Goal: Task Accomplishment & Management: Use online tool/utility

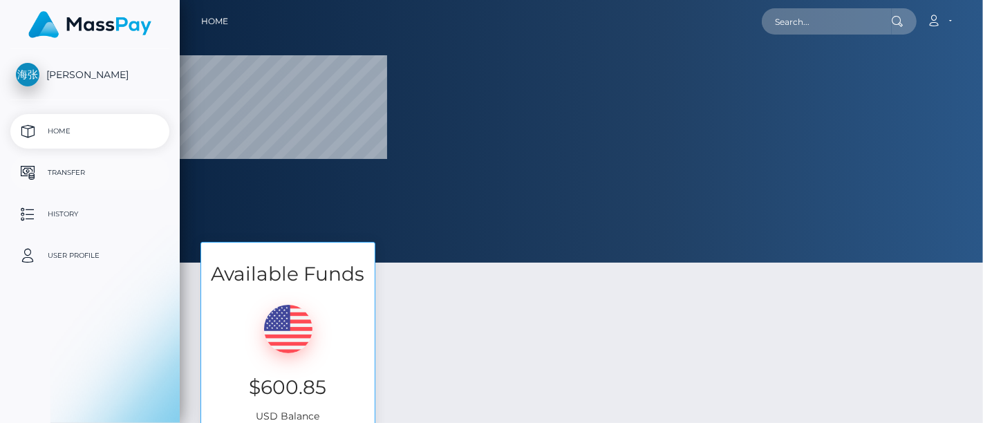
select select
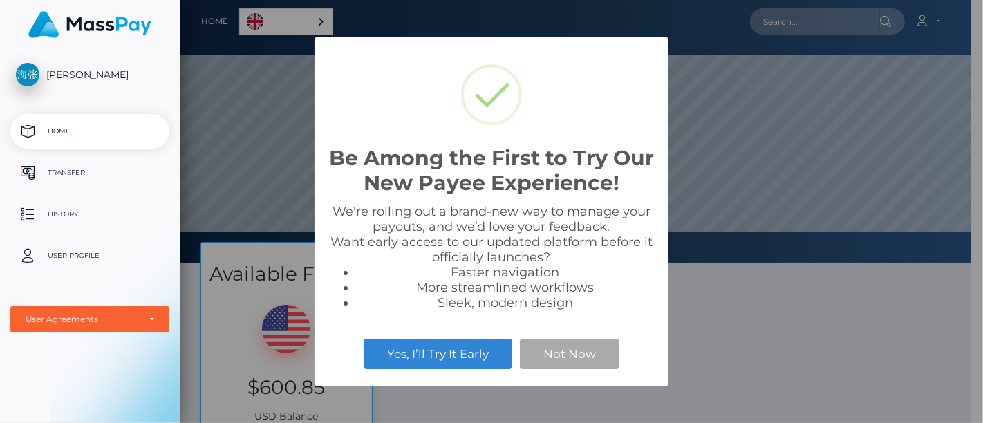
scroll to position [263, 792]
click at [65, 177] on p "Transfer" at bounding box center [90, 172] width 148 height 21
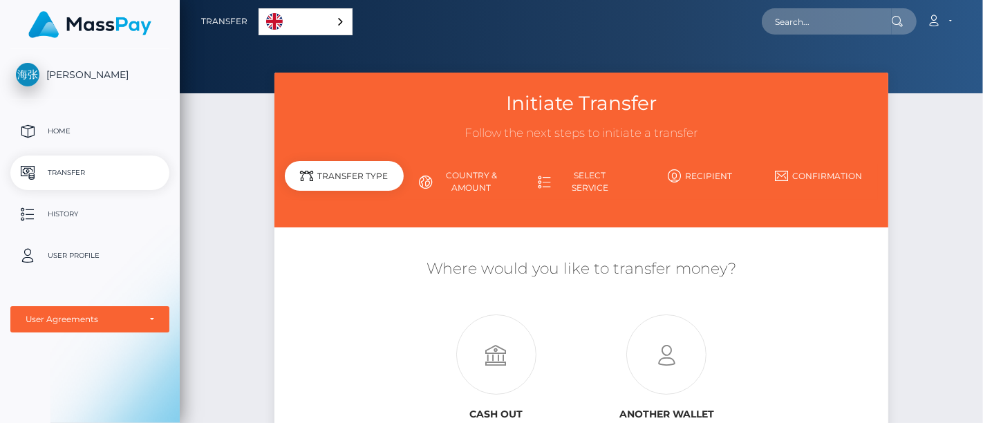
scroll to position [77, 0]
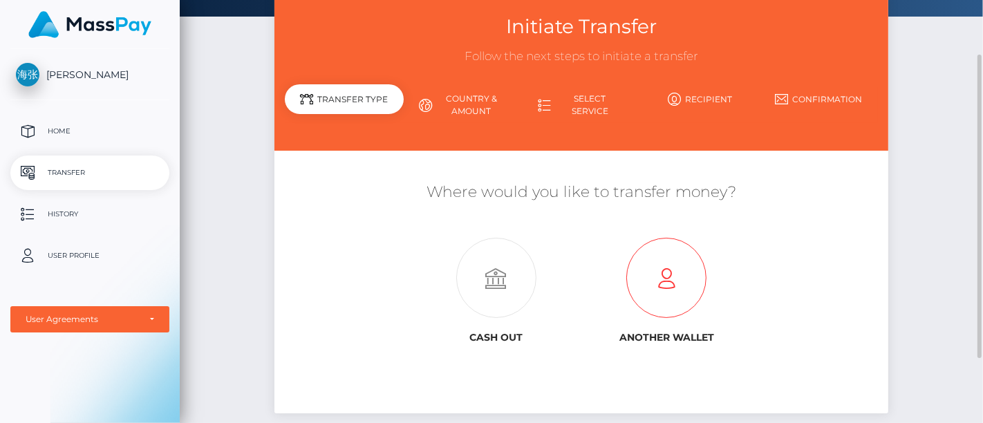
click at [653, 279] on icon at bounding box center [666, 278] width 171 height 80
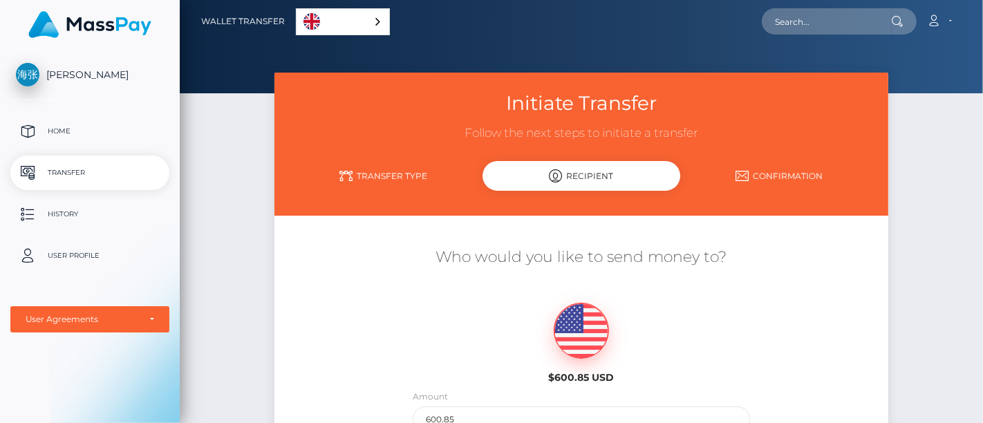
scroll to position [307, 0]
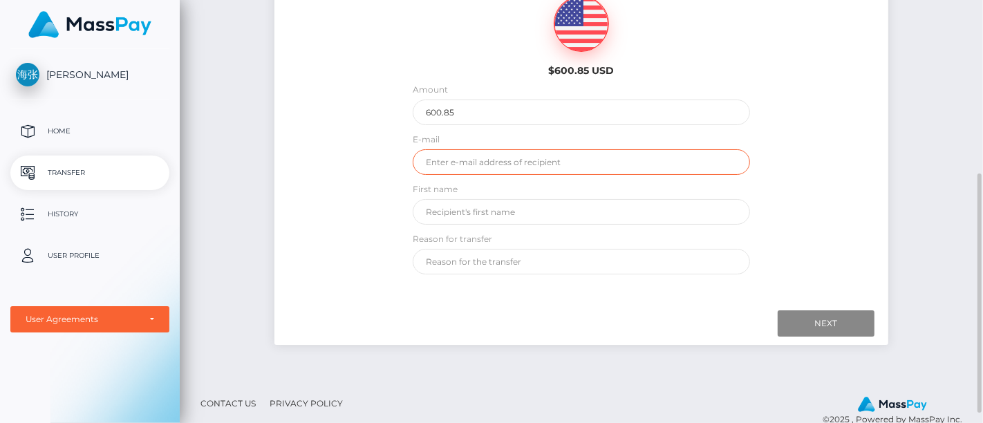
click at [465, 165] on input "email" at bounding box center [581, 162] width 337 height 26
click at [525, 159] on input "email" at bounding box center [581, 162] width 337 height 26
type input "masspay@uzesta.com"
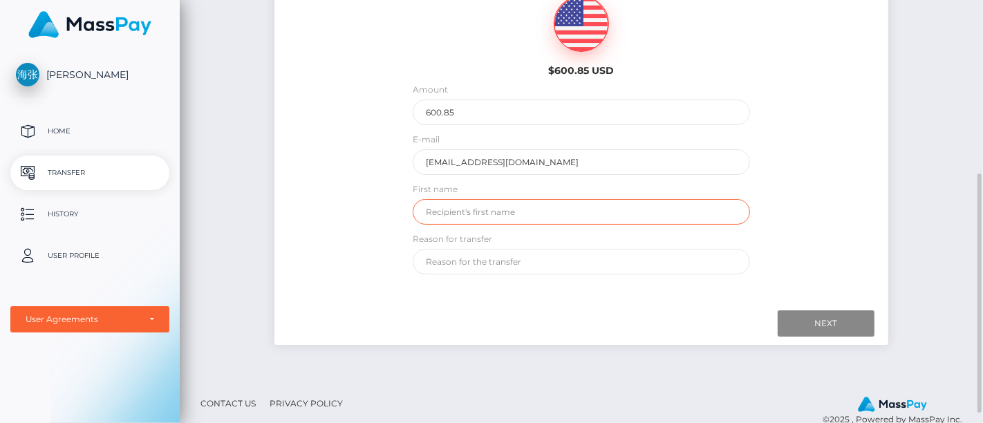
click at [523, 208] on input "text" at bounding box center [581, 212] width 337 height 26
type input "uzesta"
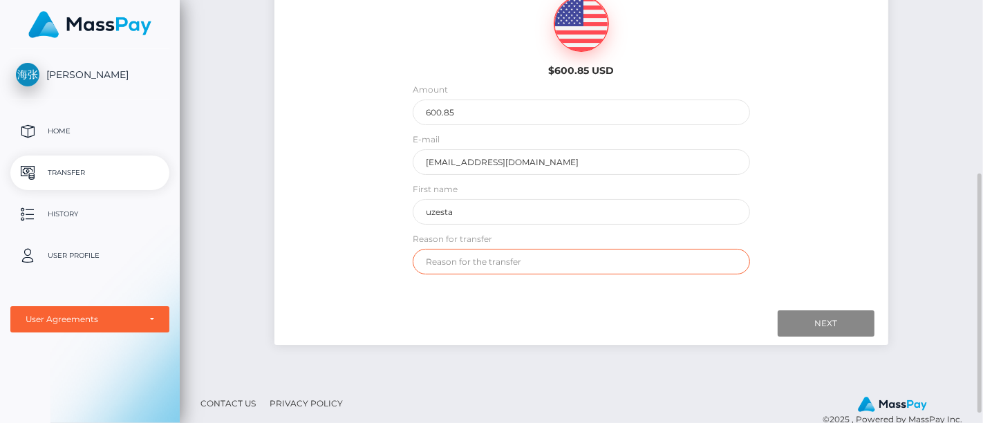
click at [510, 259] on input "text" at bounding box center [581, 262] width 337 height 26
click at [62, 371] on div "海忠 张 Home Transfer History User Profile MassPay Card - USD MassPay Card - CAD" at bounding box center [90, 234] width 180 height 371
click at [588, 261] on input "text" at bounding box center [581, 262] width 337 height 26
paste input "0977862 段俊娥"
type input "0977862 段俊娥"
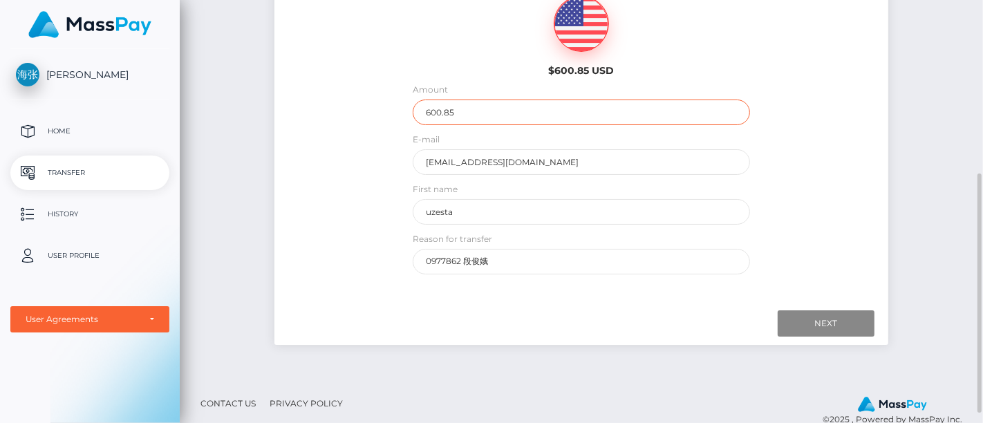
drag, startPoint x: 471, startPoint y: 111, endPoint x: 254, endPoint y: 113, distance: 217.1
click at [257, 114] on div "Initiate Transfer Follow the next steps to initiate a transfer Transfer Type Re…" at bounding box center [581, 73] width 803 height 614
type input "392"
click at [559, 328] on div at bounding box center [581, 323] width 586 height 26
click at [812, 317] on input "Next" at bounding box center [826, 323] width 97 height 26
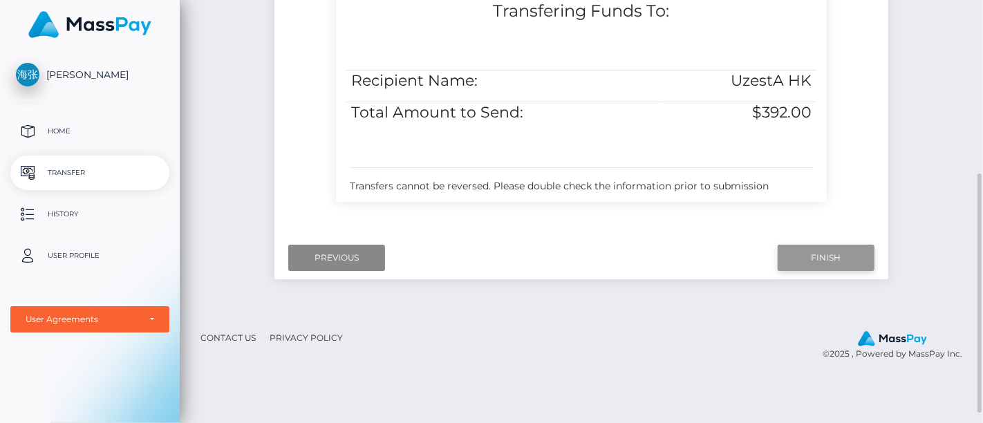
click at [847, 259] on input "Finish" at bounding box center [826, 258] width 97 height 26
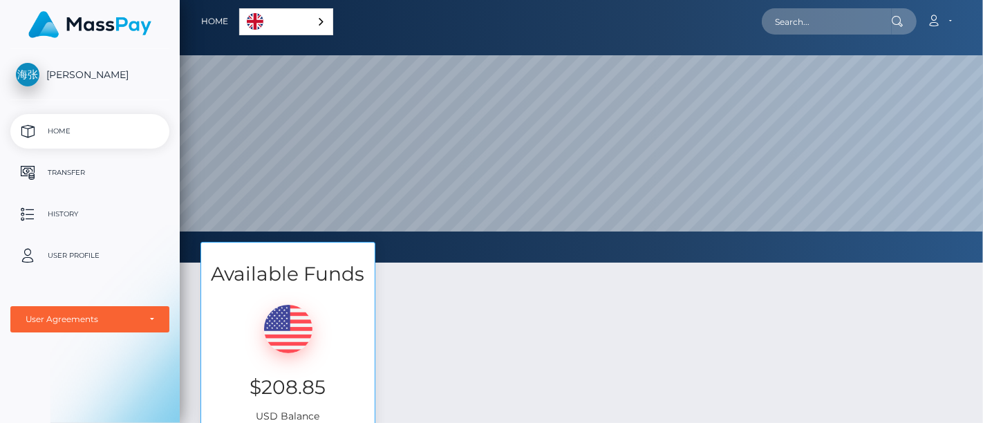
scroll to position [263, 803]
